Goal: Complete application form

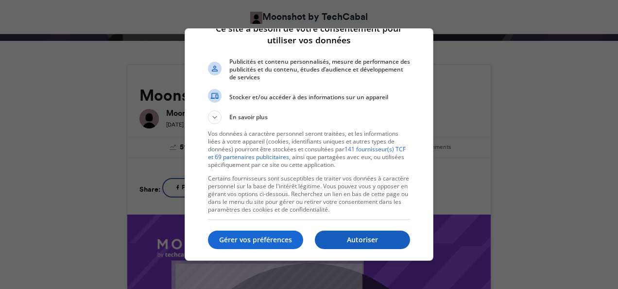
click at [327, 239] on p "Autoriser" at bounding box center [362, 240] width 95 height 10
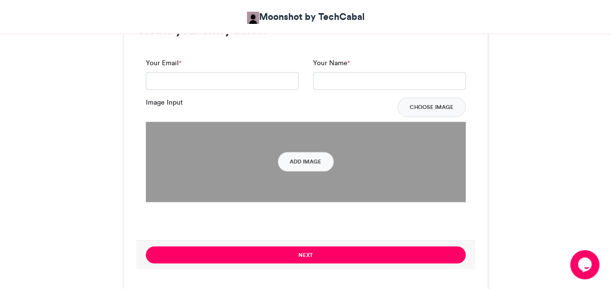
scroll to position [749, 0]
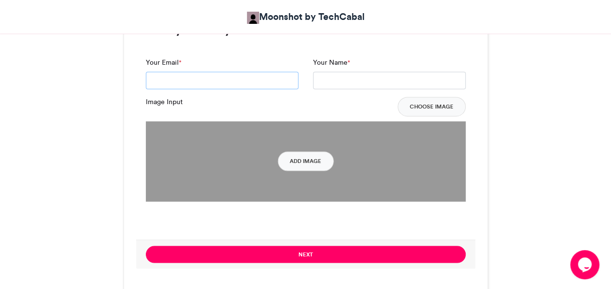
click at [270, 86] on input "Your Email *" at bounding box center [222, 80] width 153 height 18
type input "**********"
click at [336, 86] on input "Your Name *" at bounding box center [389, 80] width 153 height 18
type input "**********"
click at [426, 104] on button "Choose Image" at bounding box center [432, 106] width 68 height 19
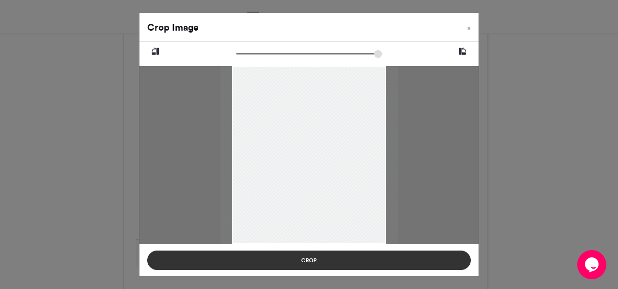
click at [334, 259] on button "Crop" at bounding box center [309, 259] width 324 height 19
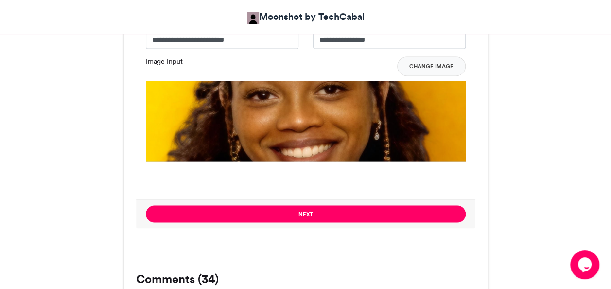
scroll to position [790, 0]
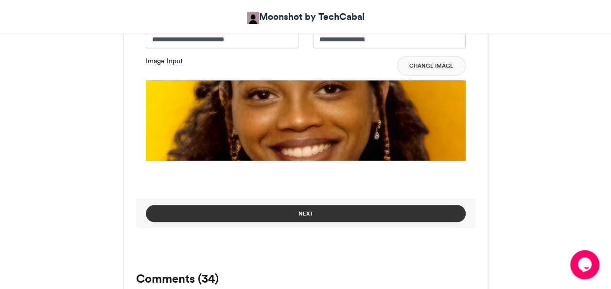
click at [372, 212] on button "Next" at bounding box center [306, 213] width 320 height 17
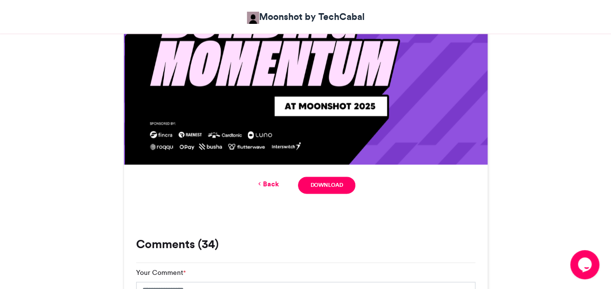
scroll to position [596, 0]
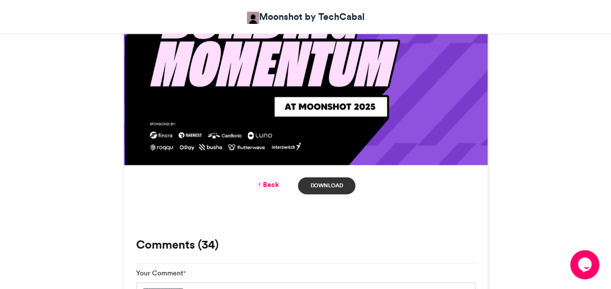
click at [346, 188] on link "Download" at bounding box center [326, 185] width 57 height 17
